Goal: Download file/media

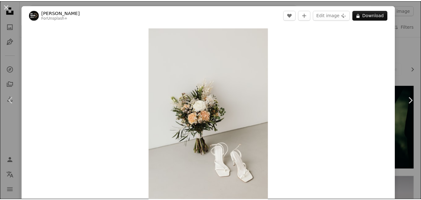
scroll to position [5396, 0]
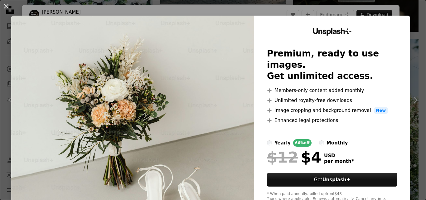
click at [411, 12] on div "An X shape Unsplash+ Premium, ready to use images. Get unlimited access. A plus…" at bounding box center [213, 100] width 426 height 200
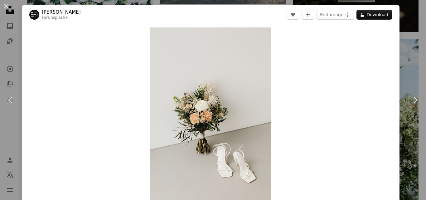
click at [412, 21] on div "An X shape Chevron left Chevron right [PERSON_NAME] For Unsplash+ A heart A plu…" at bounding box center [213, 100] width 426 height 200
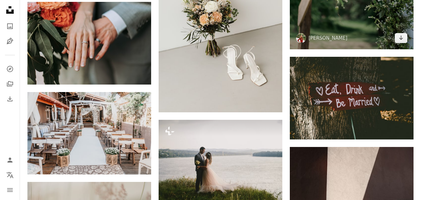
scroll to position [7946, 0]
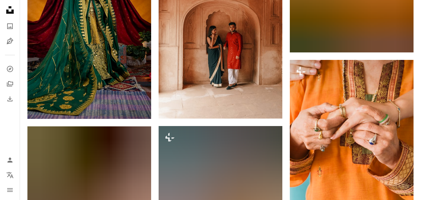
scroll to position [5510, 0]
